Goal: Navigation & Orientation: Find specific page/section

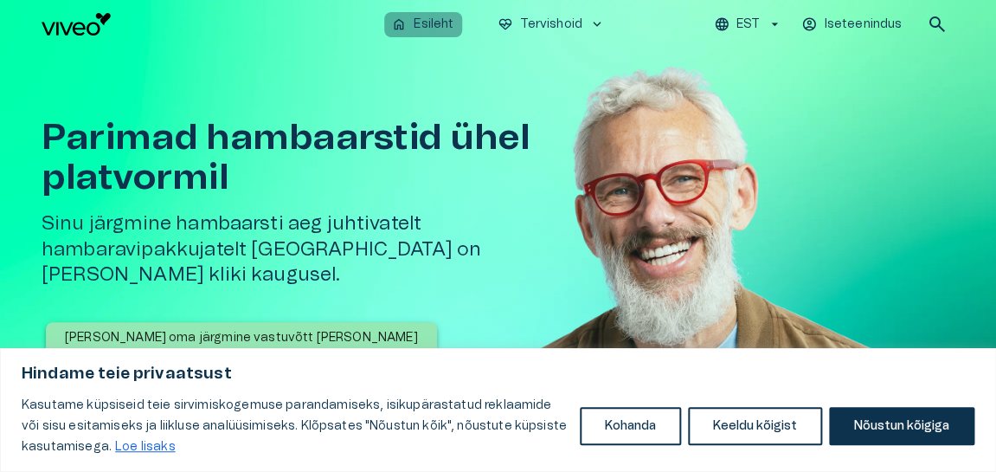
click at [433, 20] on p "Esileht" at bounding box center [434, 25] width 40 height 18
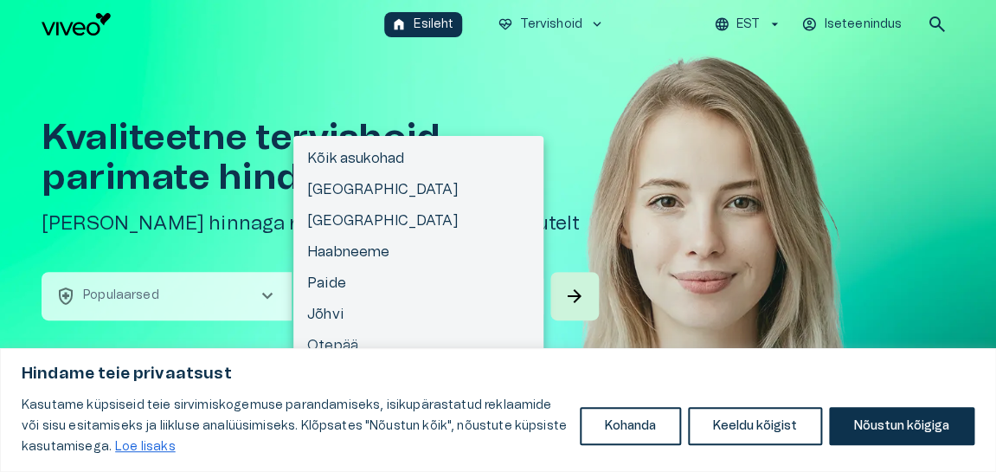
click at [362, 294] on body "Hindame teie privaatsust Kasutame küpsiseid teie sirvimiskogemuse parandamiseks…" at bounding box center [498, 236] width 996 height 472
click at [322, 186] on li "[GEOGRAPHIC_DATA]" at bounding box center [418, 189] width 250 height 31
type input "**********"
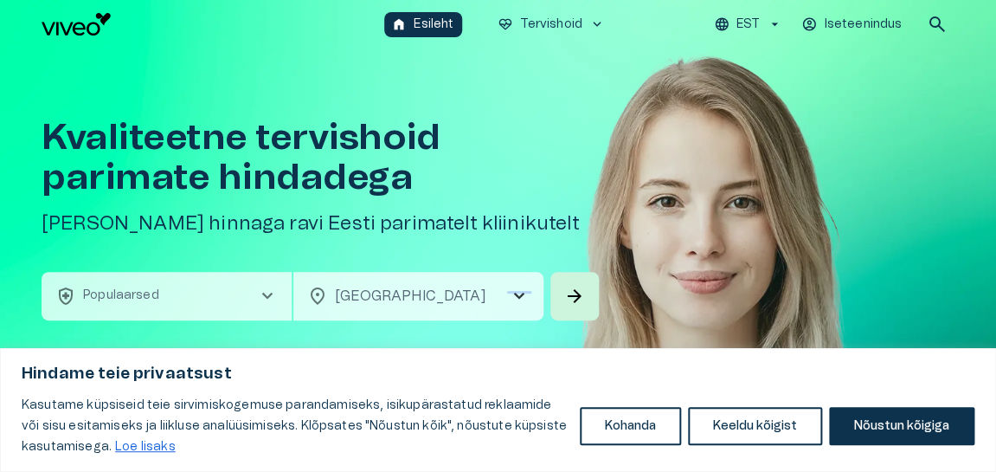
click at [526, 290] on span "chevron_right" at bounding box center [519, 296] width 21 height 21
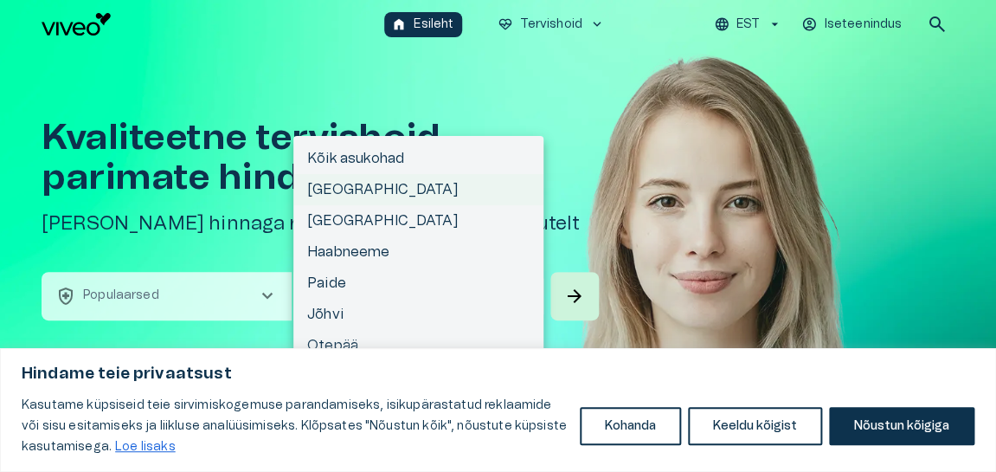
click at [315, 182] on li "[GEOGRAPHIC_DATA]" at bounding box center [418, 189] width 250 height 31
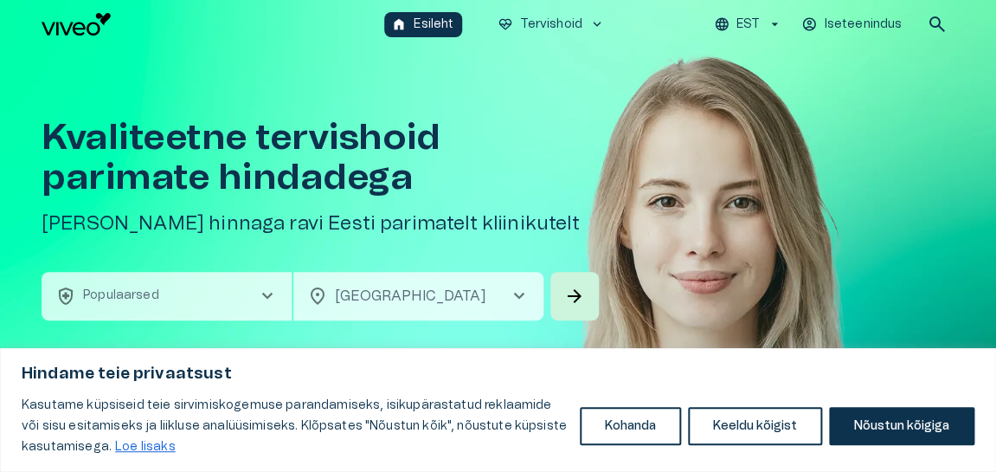
click at [848, 20] on p "Iseteenindus" at bounding box center [863, 25] width 78 height 18
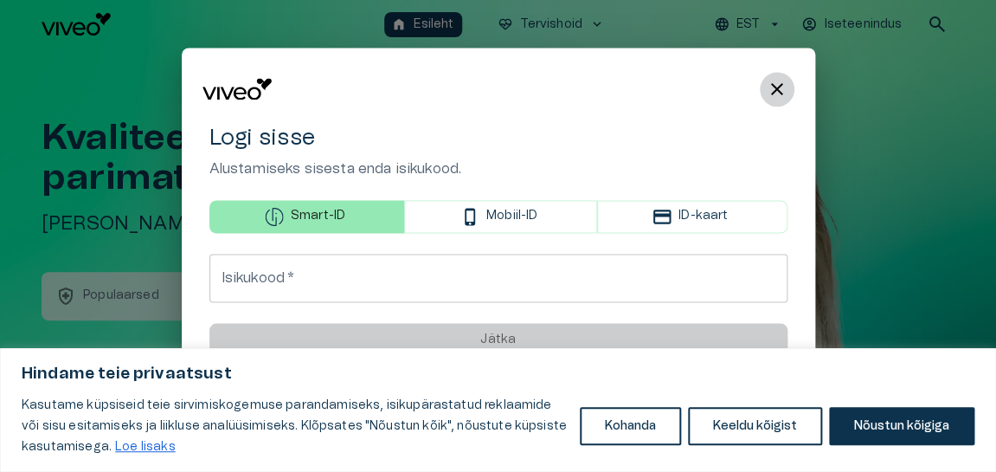
click at [780, 92] on span "close" at bounding box center [777, 89] width 21 height 21
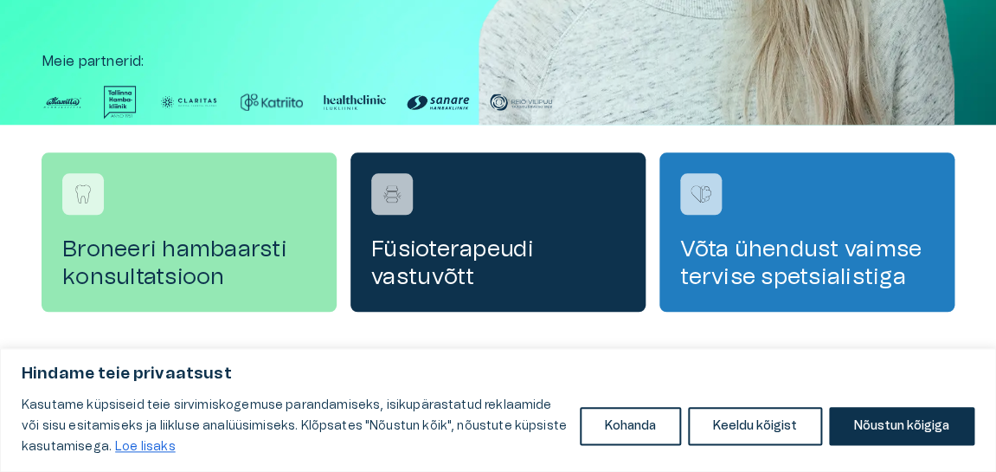
scroll to position [222, 0]
